Goal: Use online tool/utility

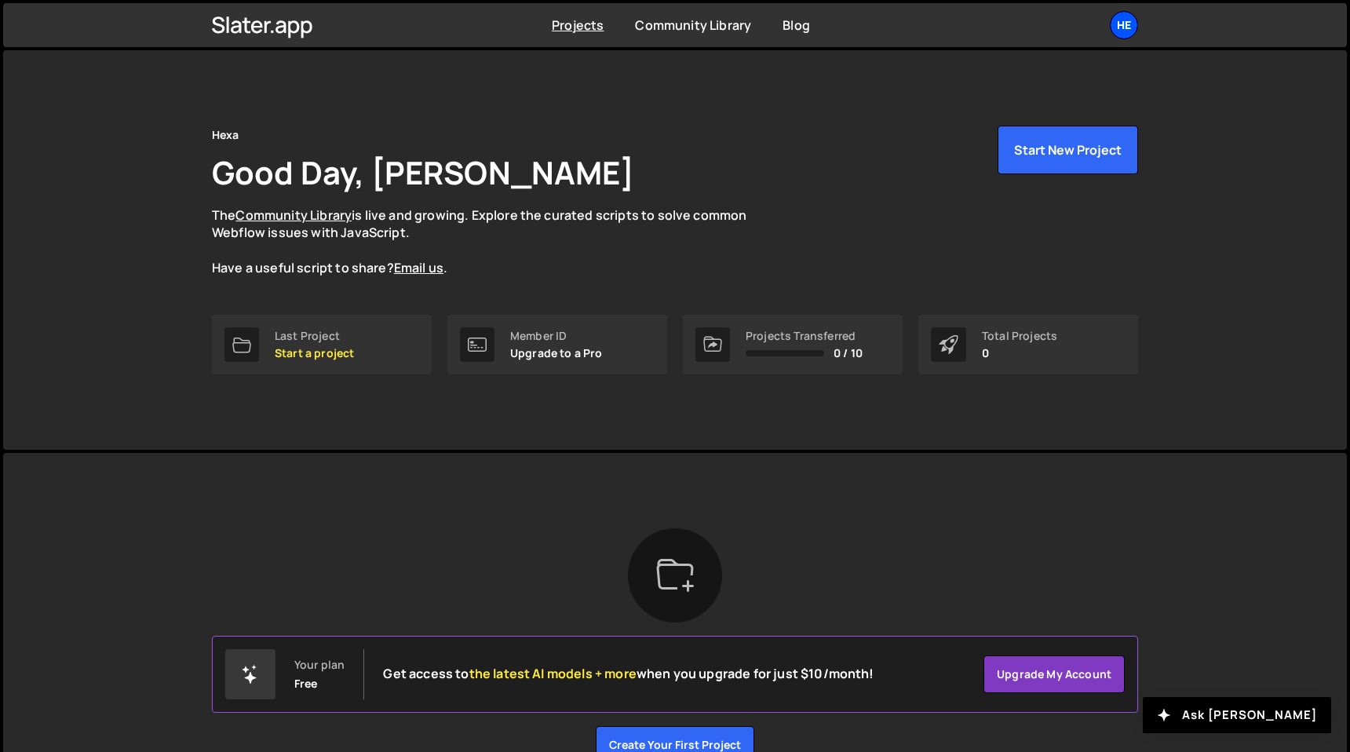
click at [1124, 33] on div "He" at bounding box center [1124, 25] width 28 height 28
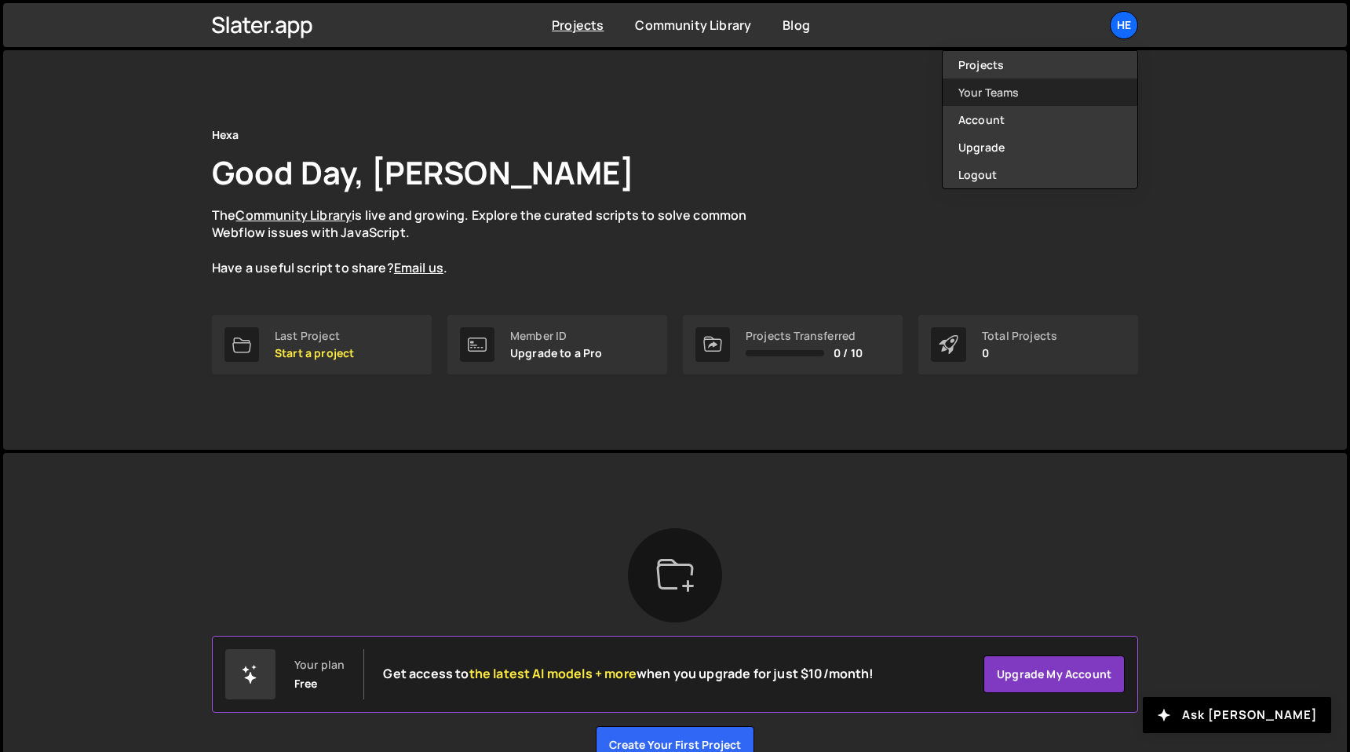
click at [1013, 91] on link "Your Teams" at bounding box center [1039, 91] width 195 height 27
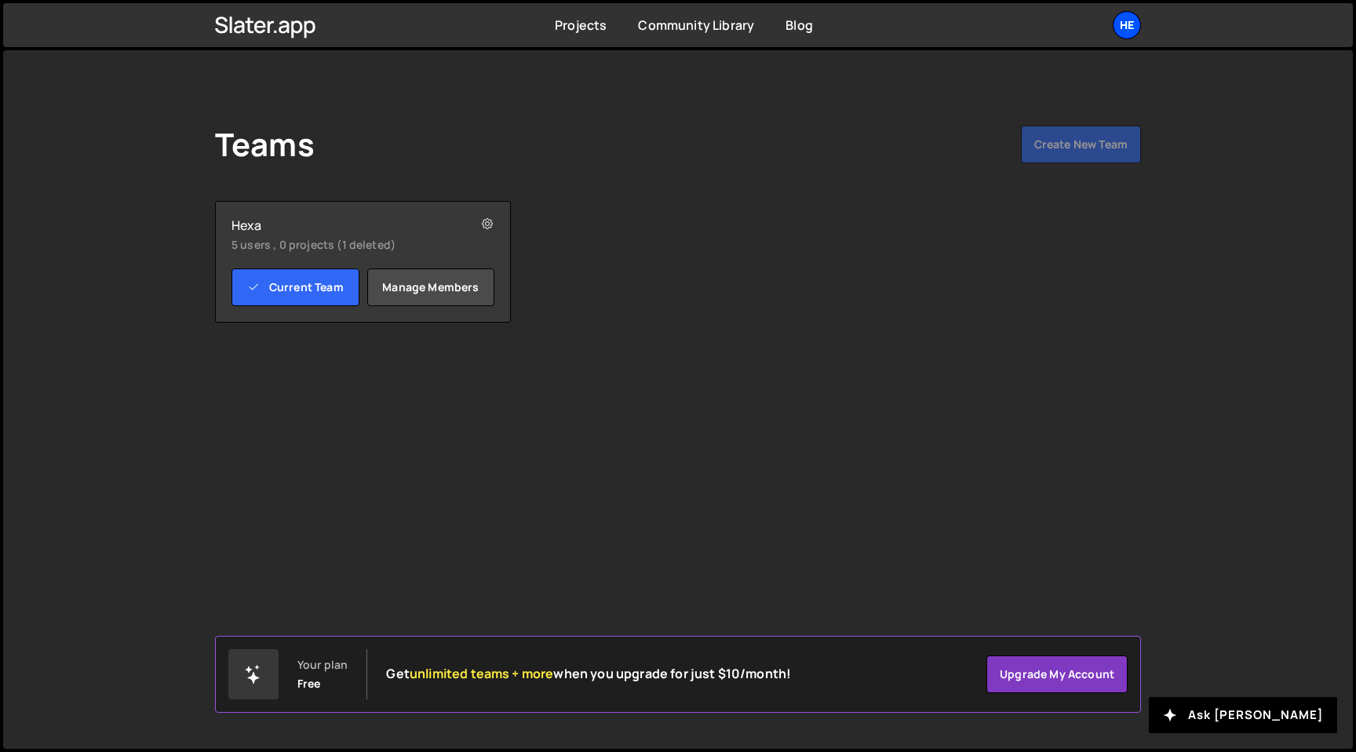
click at [1124, 20] on div "He" at bounding box center [1127, 25] width 28 height 28
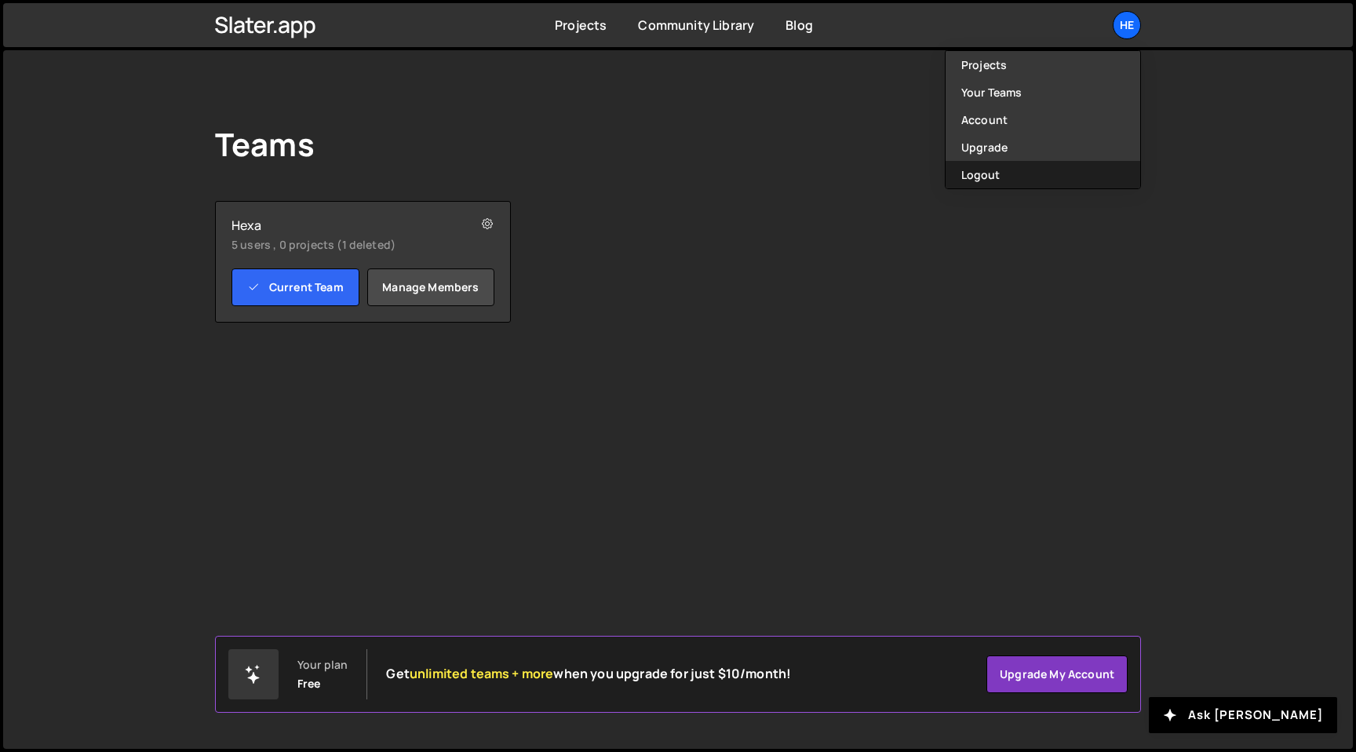
click at [1001, 167] on button "Logout" at bounding box center [1043, 174] width 195 height 27
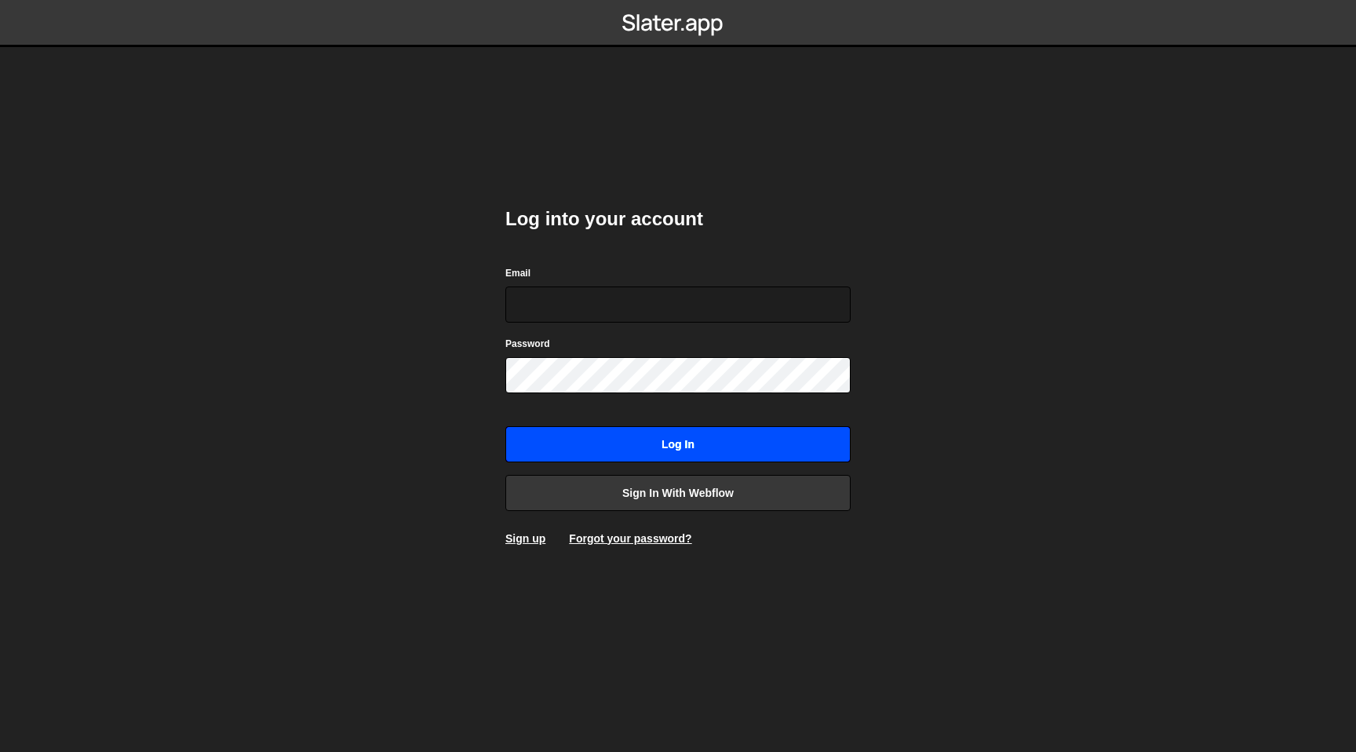
type input "[EMAIL_ADDRESS][DOMAIN_NAME]"
click at [698, 433] on input "Log in" at bounding box center [677, 444] width 345 height 36
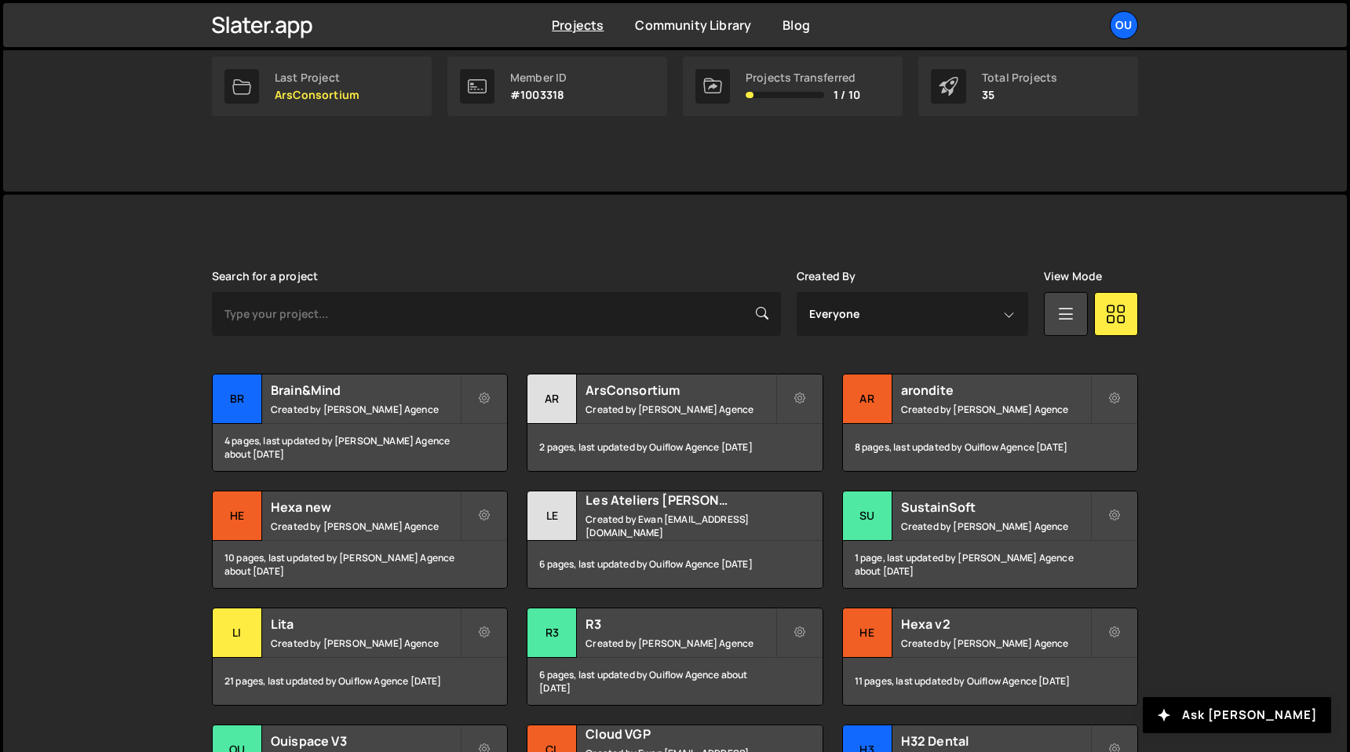
scroll to position [346, 0]
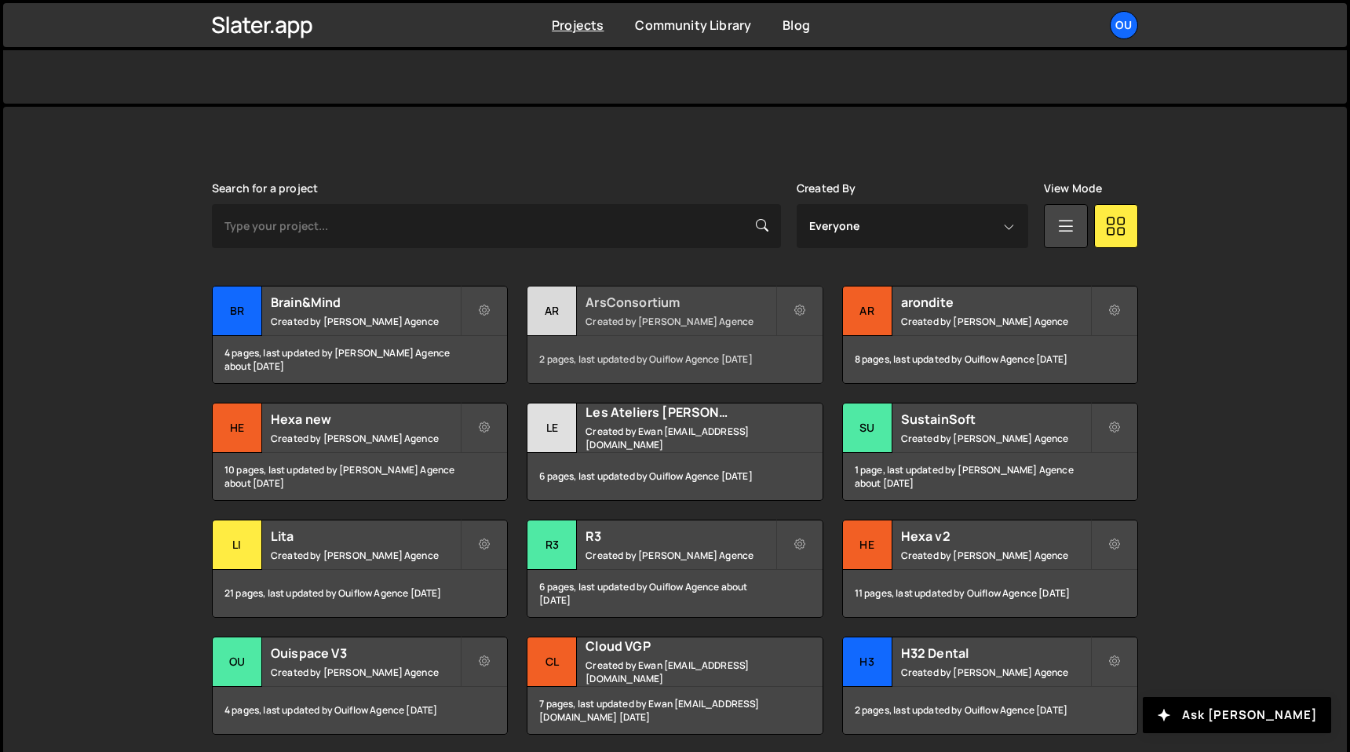
click at [658, 317] on small "Created by Ouiflow Agence" at bounding box center [679, 321] width 189 height 13
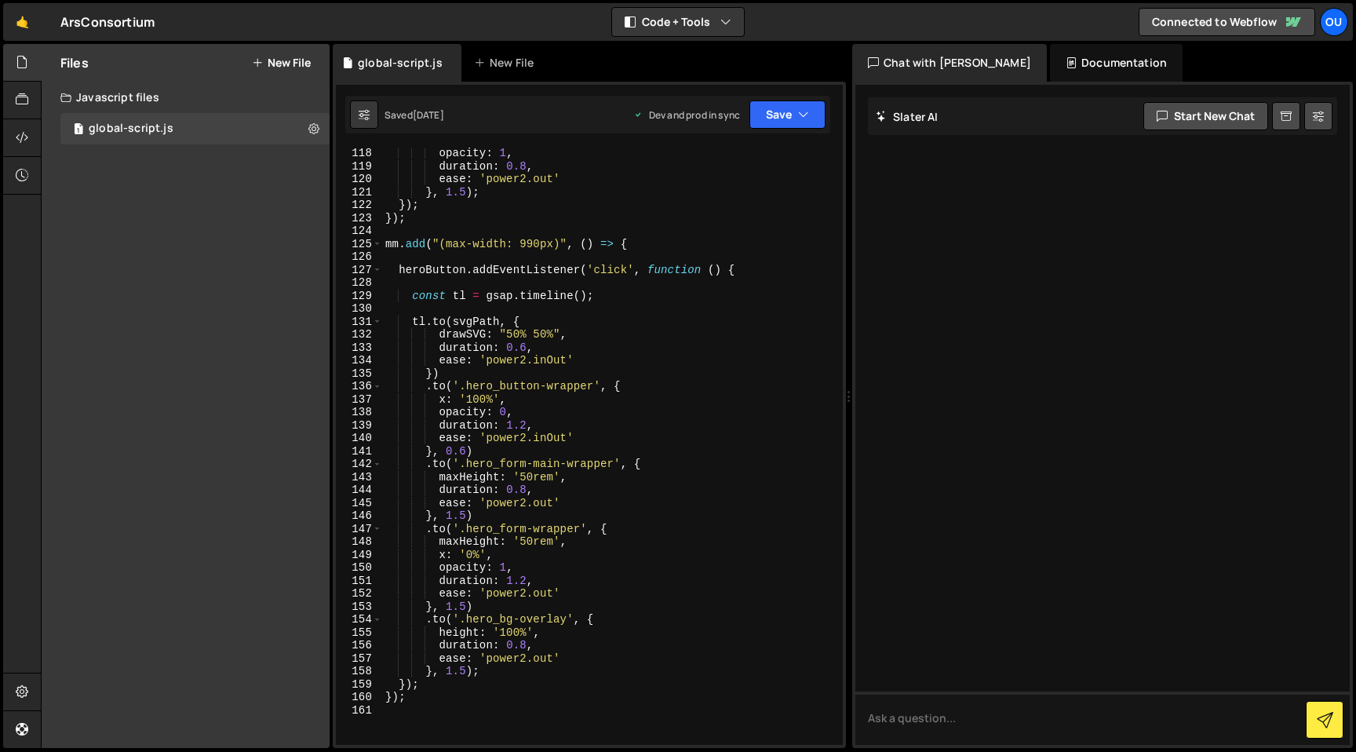
scroll to position [1844, 0]
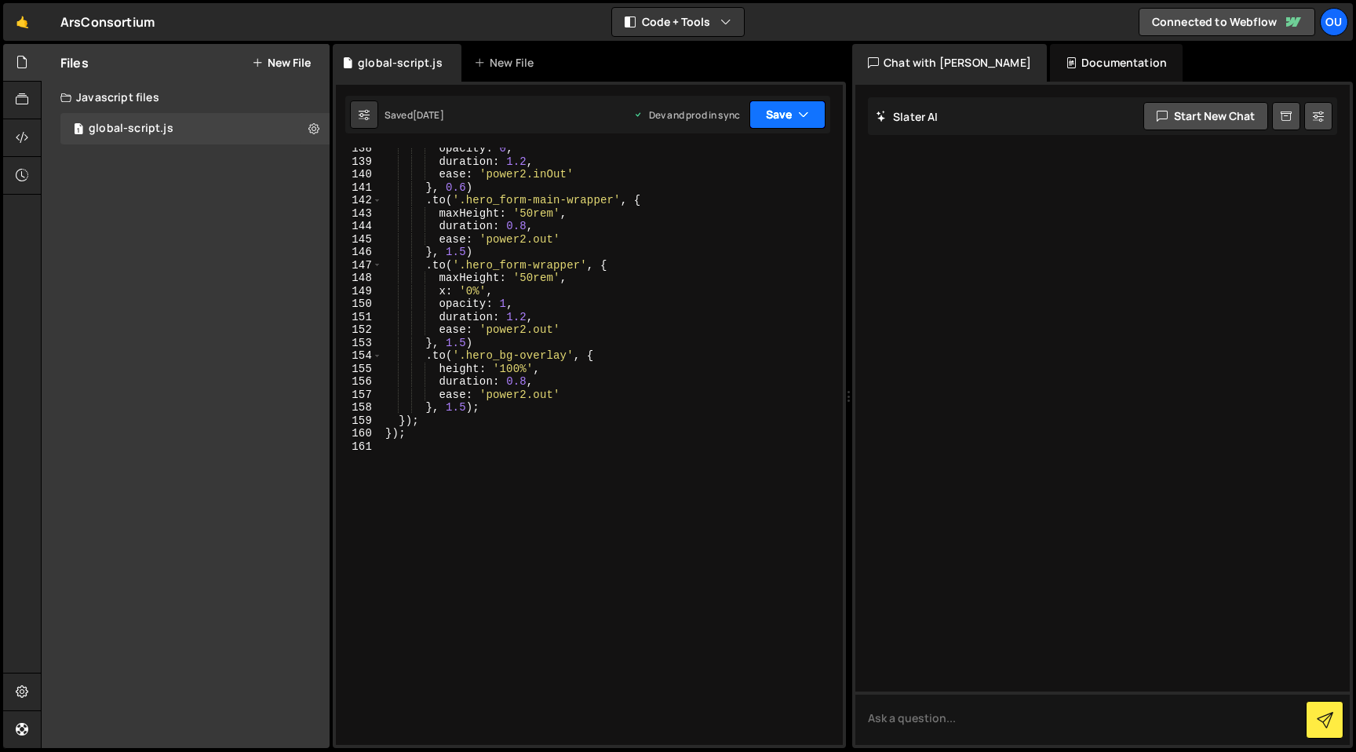
click at [788, 113] on button "Save" at bounding box center [787, 114] width 76 height 28
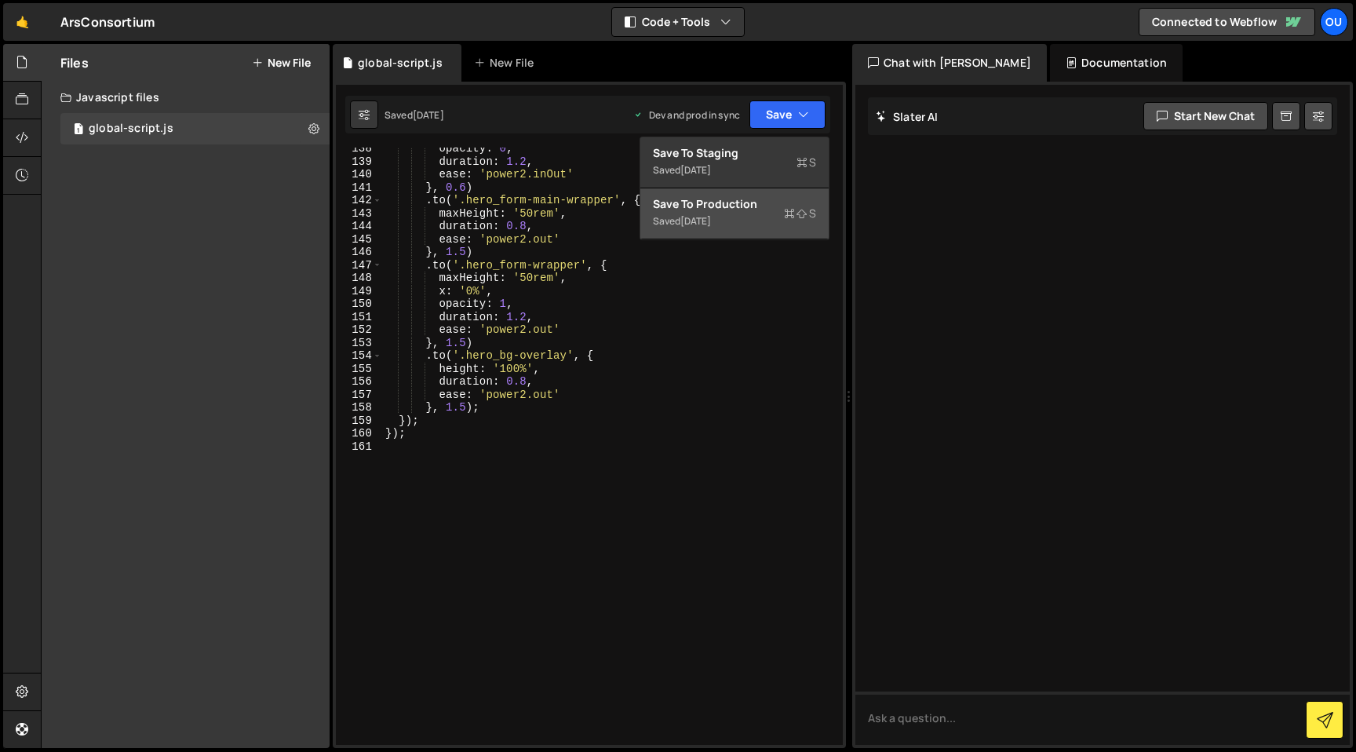
click at [767, 209] on div "Save to Production S" at bounding box center [734, 204] width 163 height 16
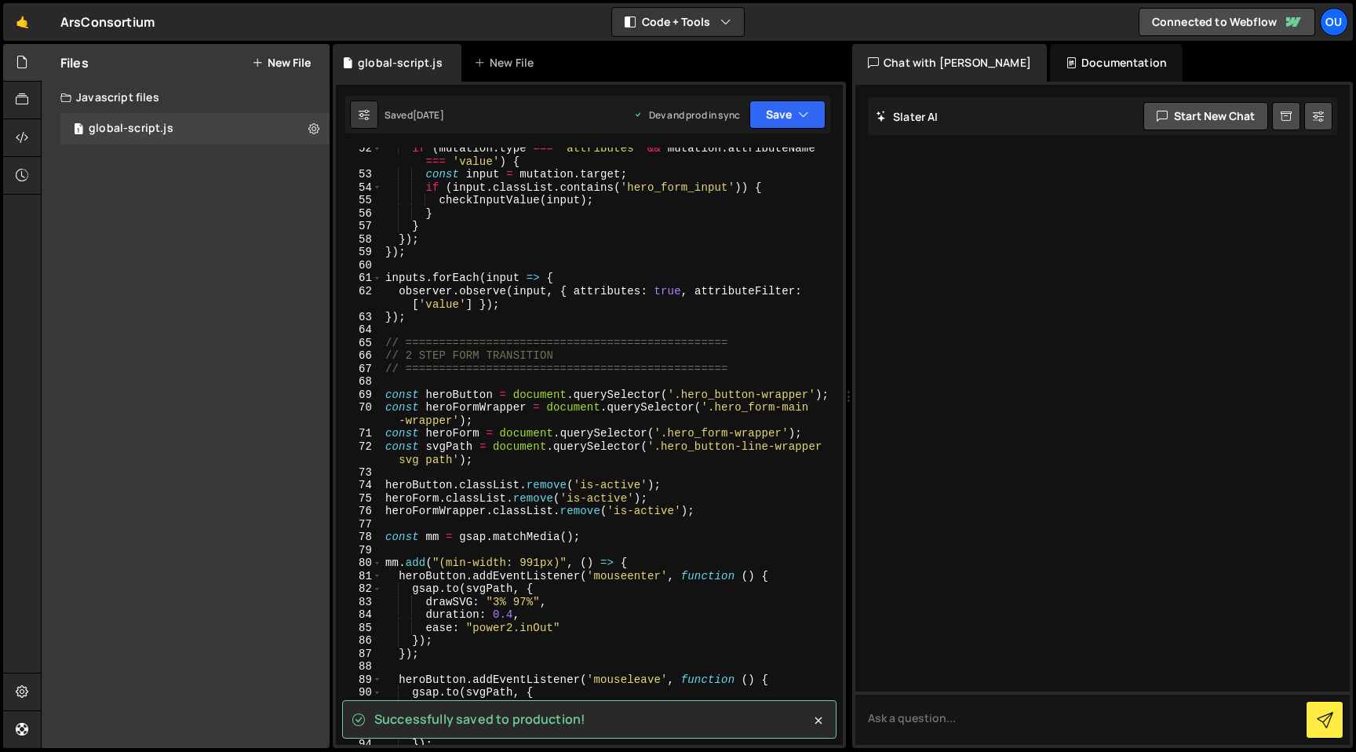
scroll to position [110, 0]
